Goal: Find specific page/section: Find specific page/section

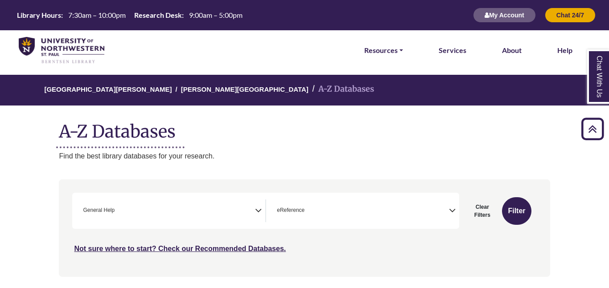
select select "*****"
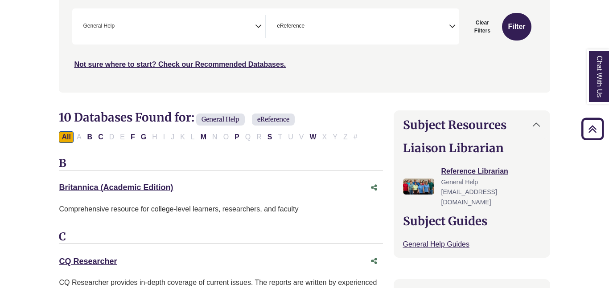
scroll to position [184, 0]
click at [66, 139] on button "All" at bounding box center [66, 138] width 14 height 12
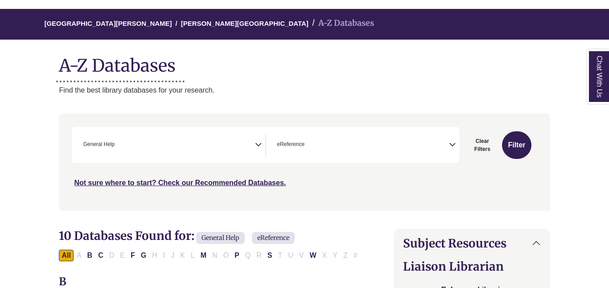
scroll to position [67, 0]
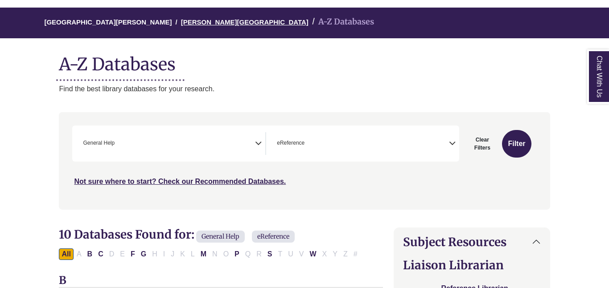
click at [191, 20] on link "[PERSON_NAME][GEOGRAPHIC_DATA]" at bounding box center [245, 21] width 128 height 9
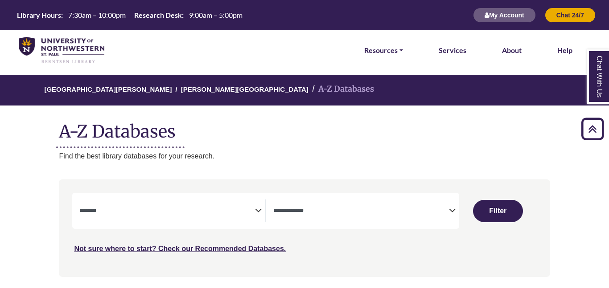
select select "Database Subject Filter"
select select "Database Types Filter"
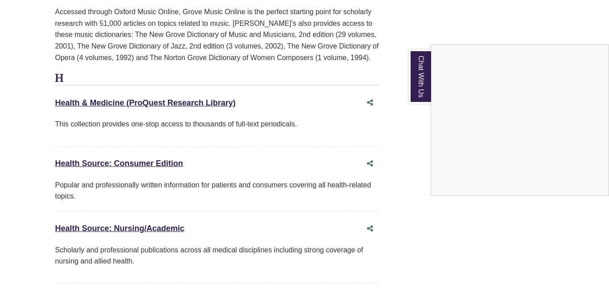
scroll to position [4098, 4]
click at [114, 54] on div "Chat With Us" at bounding box center [304, 144] width 609 height 288
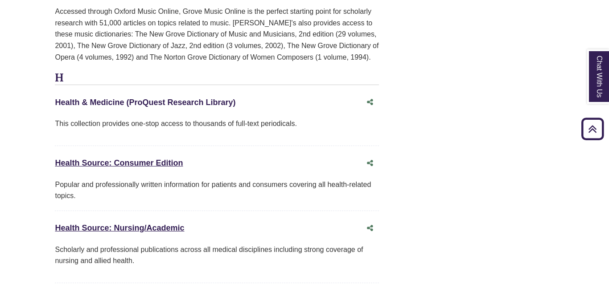
click at [85, 98] on link "Health & Medicine (ProQuest Research Library) This link opens in a new window" at bounding box center [145, 102] width 181 height 9
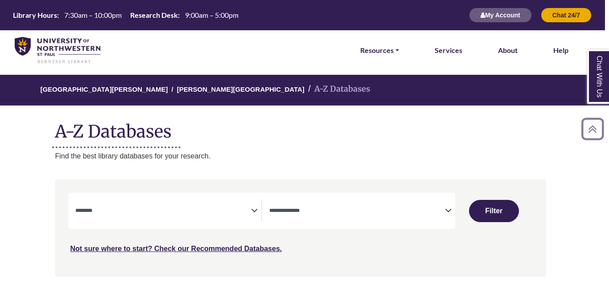
scroll to position [0, 0]
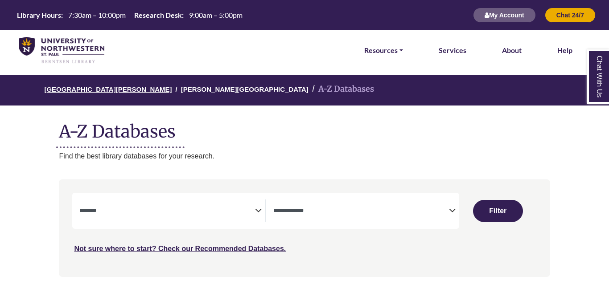
click at [110, 86] on link "[GEOGRAPHIC_DATA][PERSON_NAME]" at bounding box center [108, 88] width 128 height 9
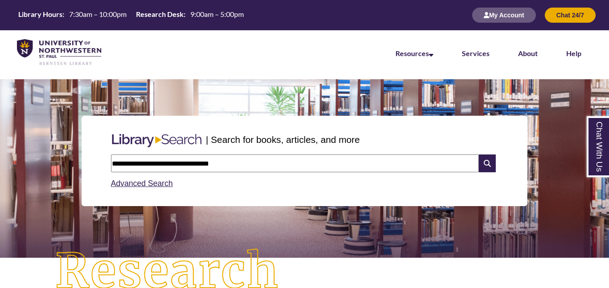
type input "**********"
